Goal: Navigation & Orientation: Find specific page/section

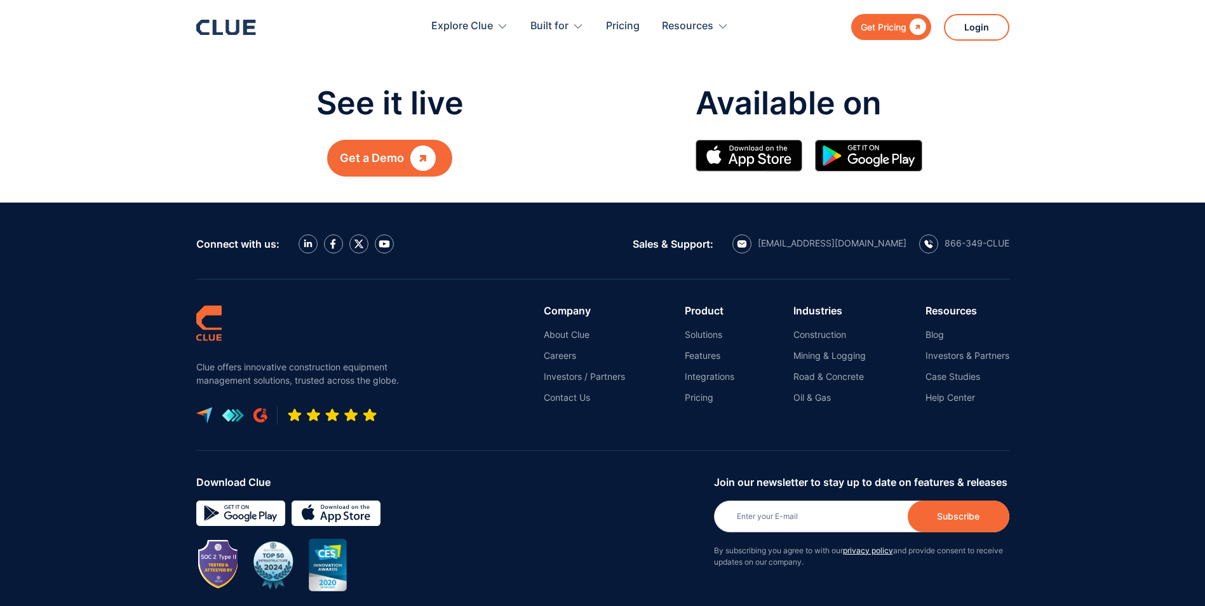
scroll to position [1462, 0]
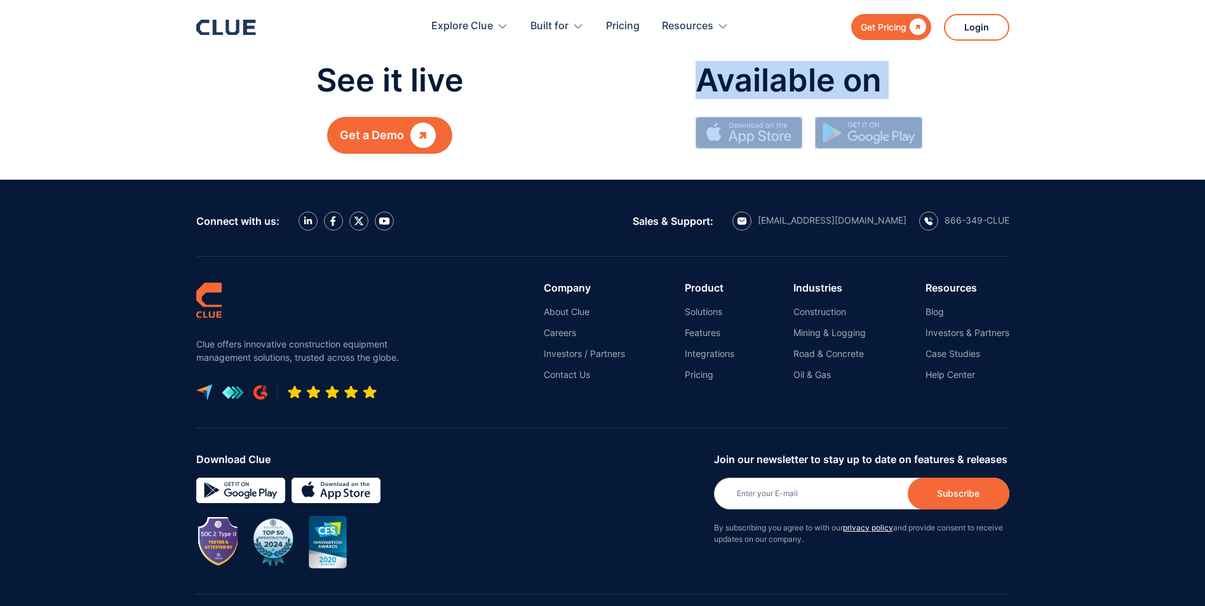
drag, startPoint x: 197, startPoint y: 205, endPoint x: 214, endPoint y: 130, distance: 76.2
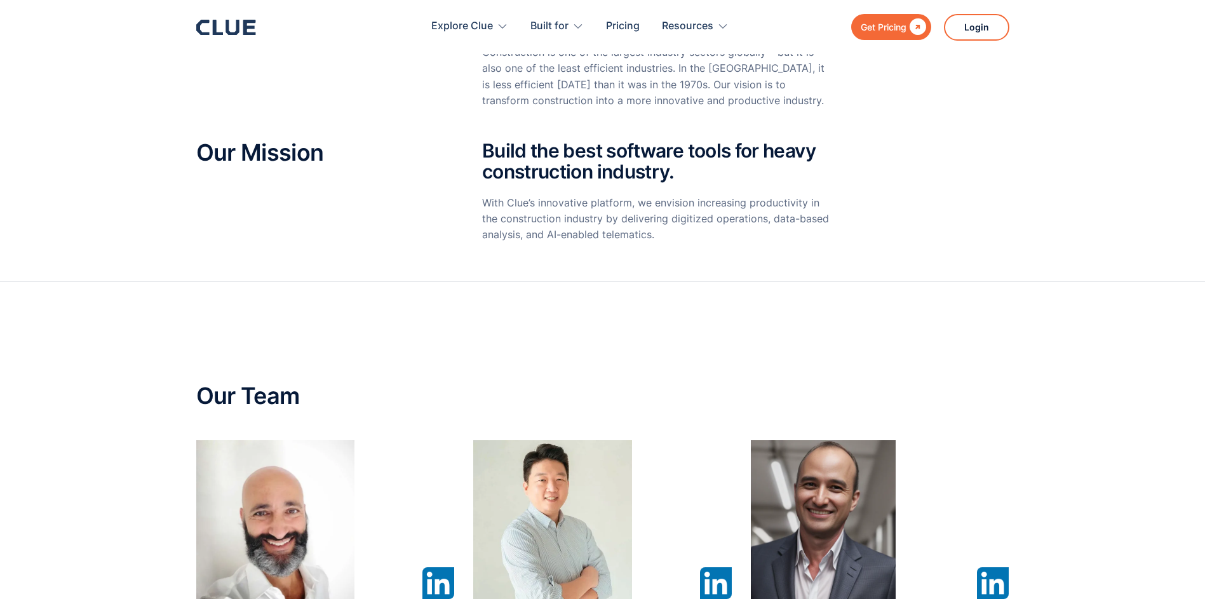
scroll to position [572, 0]
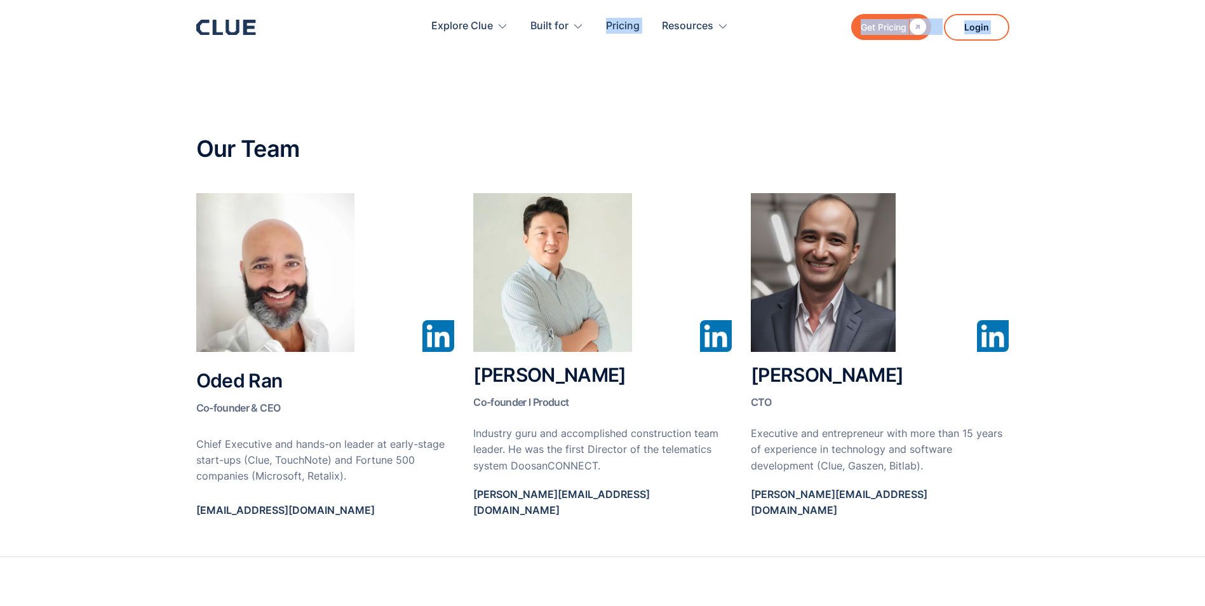
drag, startPoint x: 201, startPoint y: 150, endPoint x: 109, endPoint y: 50, distance: 136.3
click at [109, 50] on body "Get Pricing  Explore Clue Solutions Tailored solutions for your construction e…" at bounding box center [602, 490] width 1205 height 2125
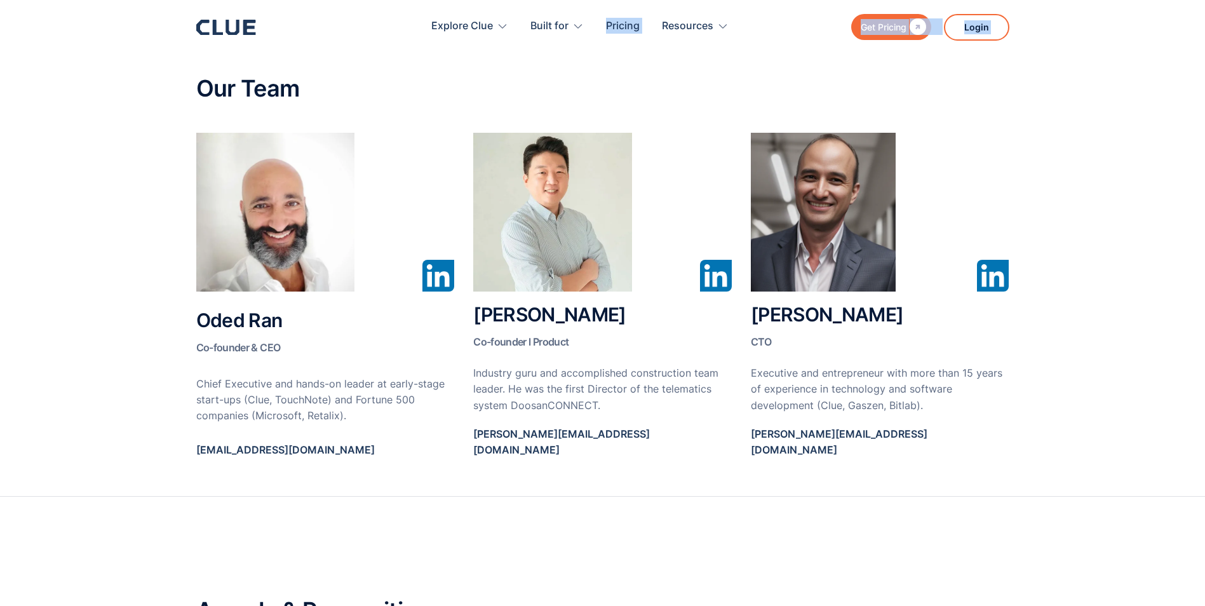
scroll to position [613, 0]
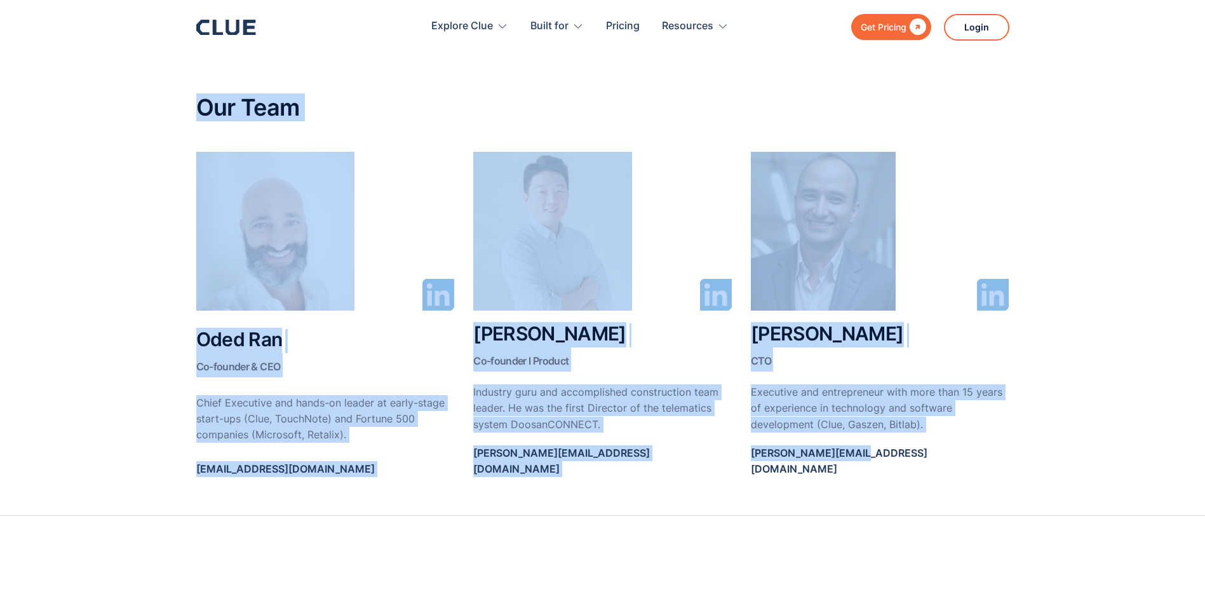
drag, startPoint x: 951, startPoint y: 442, endPoint x: 142, endPoint y: 90, distance: 881.4
click at [142, 90] on section "Our Team Oded Ran Co-founder & CEO Chief Executive and hands-on leader at early…" at bounding box center [602, 255] width 1205 height 523
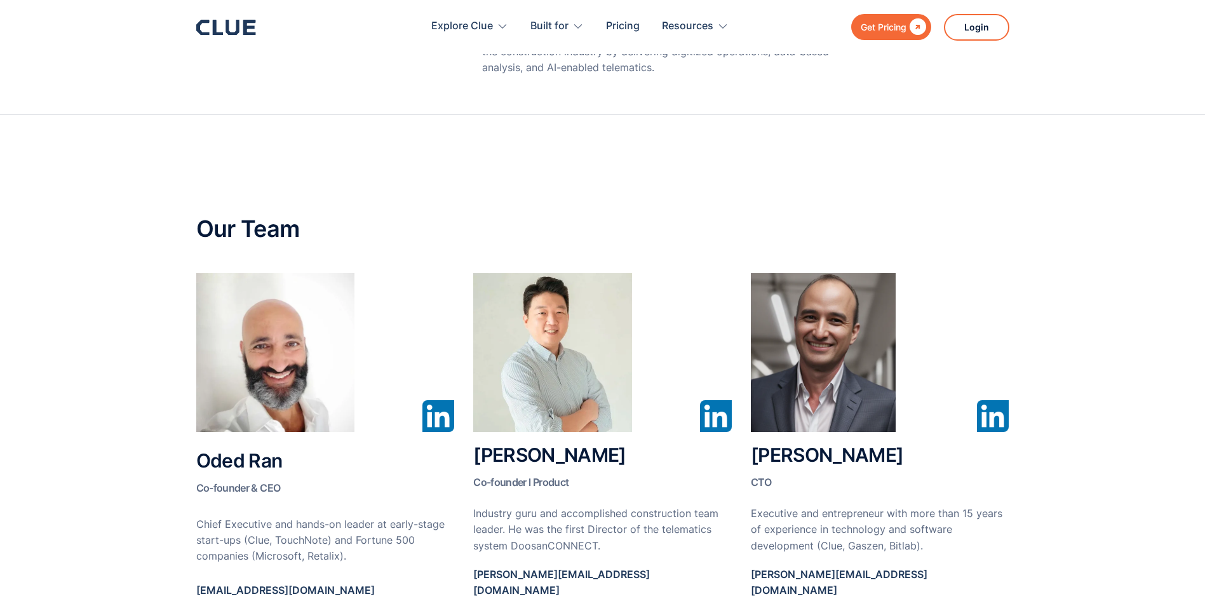
scroll to position [508, 0]
